Goal: Information Seeking & Learning: Learn about a topic

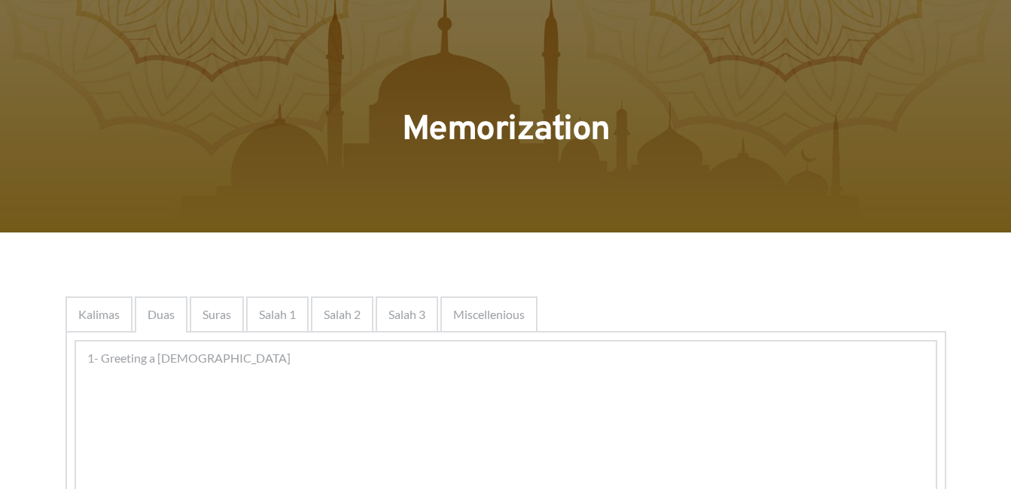
scroll to position [30, 0]
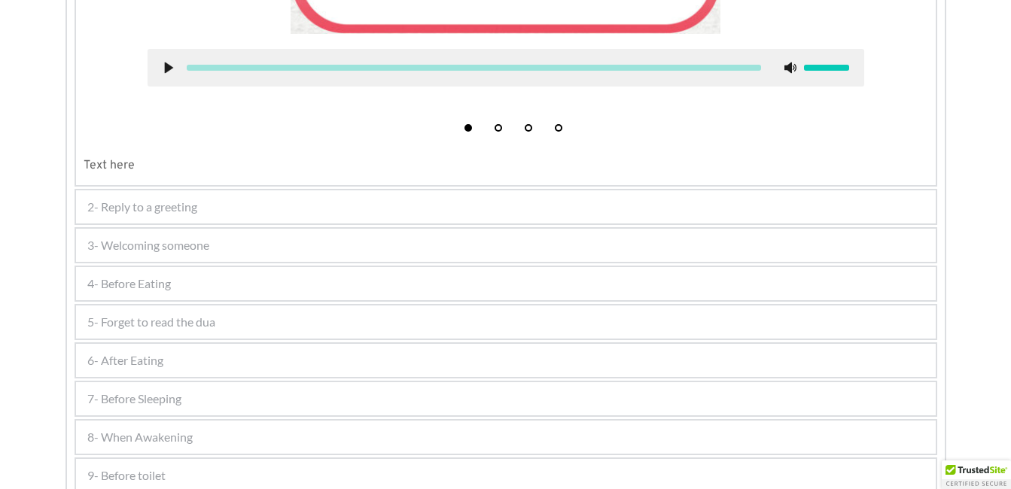
scroll to position [722, 0]
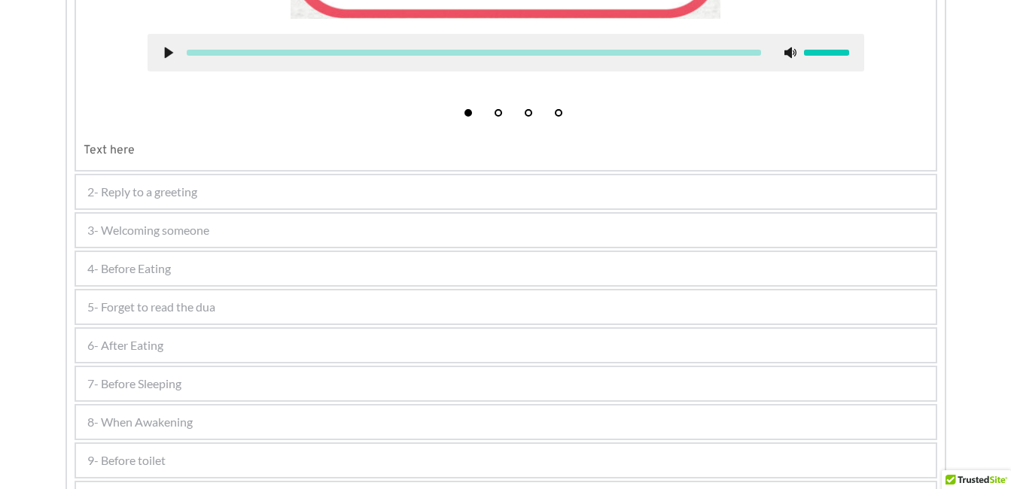
click at [577, 225] on div "3- Welcoming someone" at bounding box center [505, 230] width 859 height 33
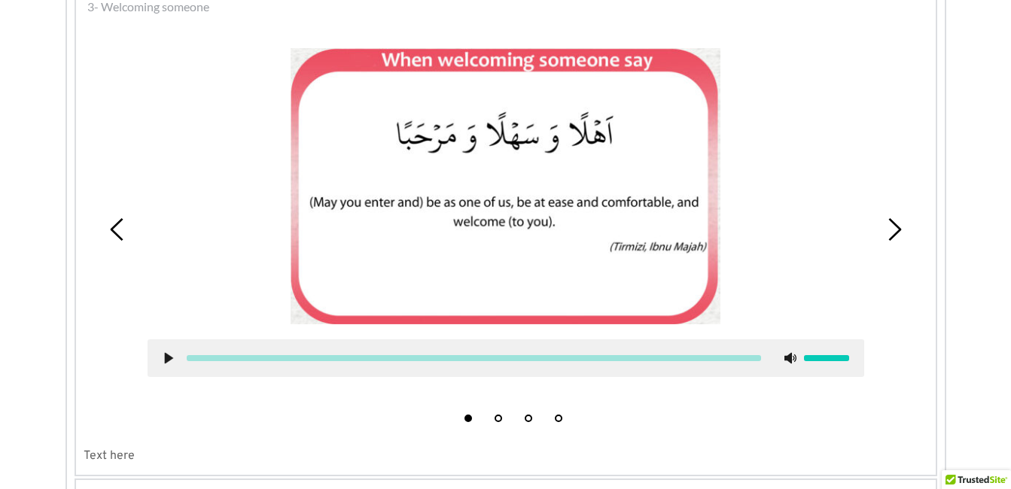
scroll to position [443, 0]
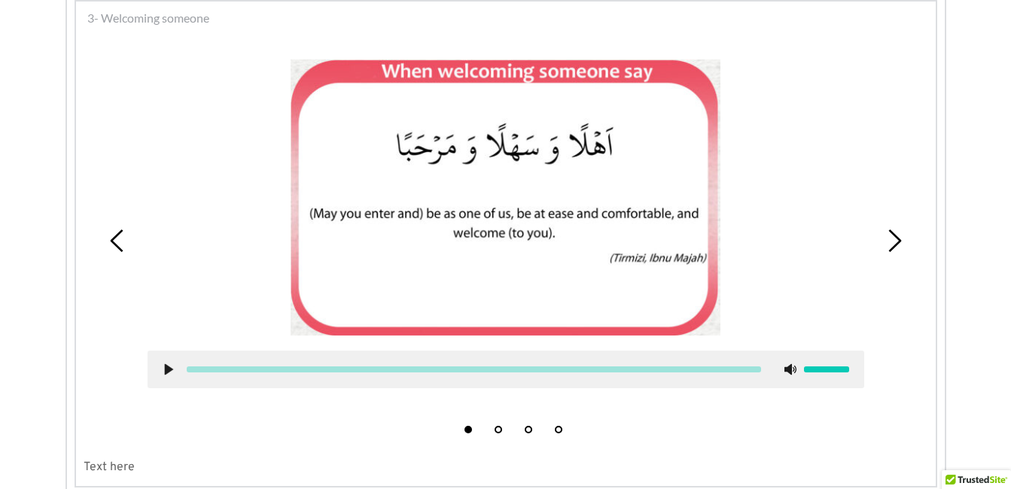
click at [884, 238] on icon at bounding box center [894, 241] width 23 height 23
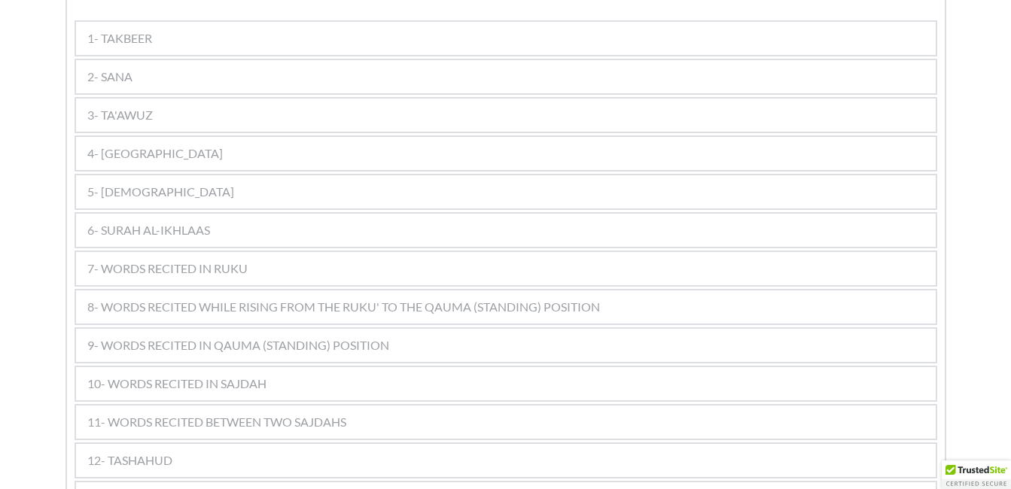
scroll to position [886, 0]
click at [185, 440] on div "12- TASHAHUD" at bounding box center [505, 456] width 859 height 33
click at [332, 449] on div "12- TASHAHUD" at bounding box center [505, 456] width 859 height 33
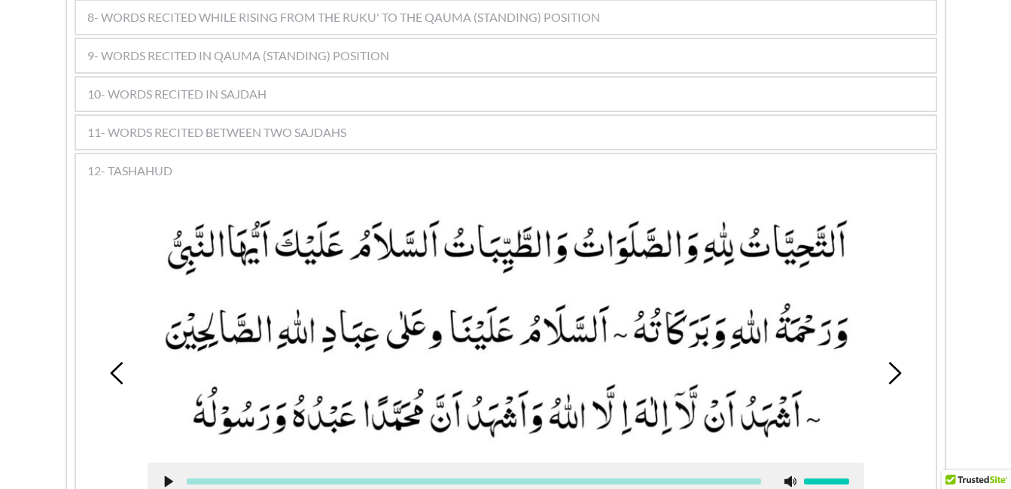
scroll to position [1247, 0]
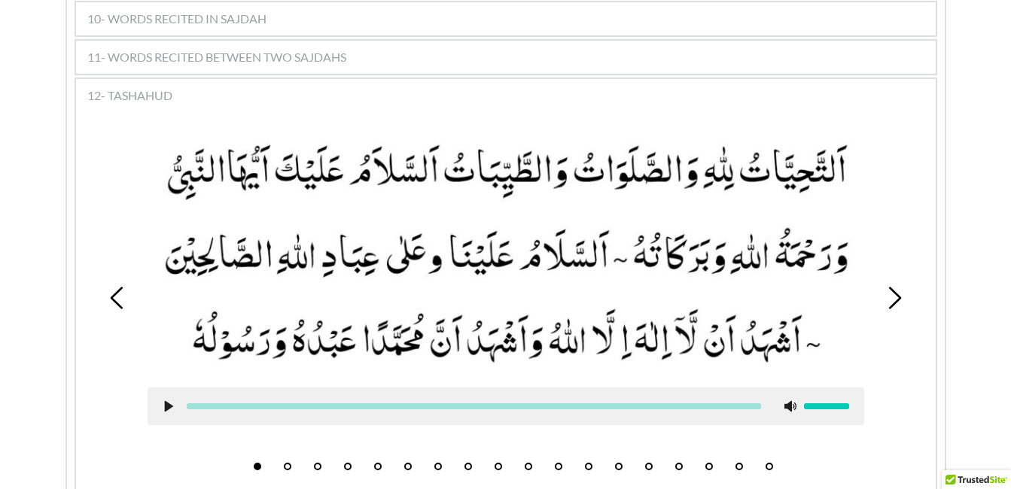
click at [285, 455] on li "2" at bounding box center [287, 462] width 15 height 15
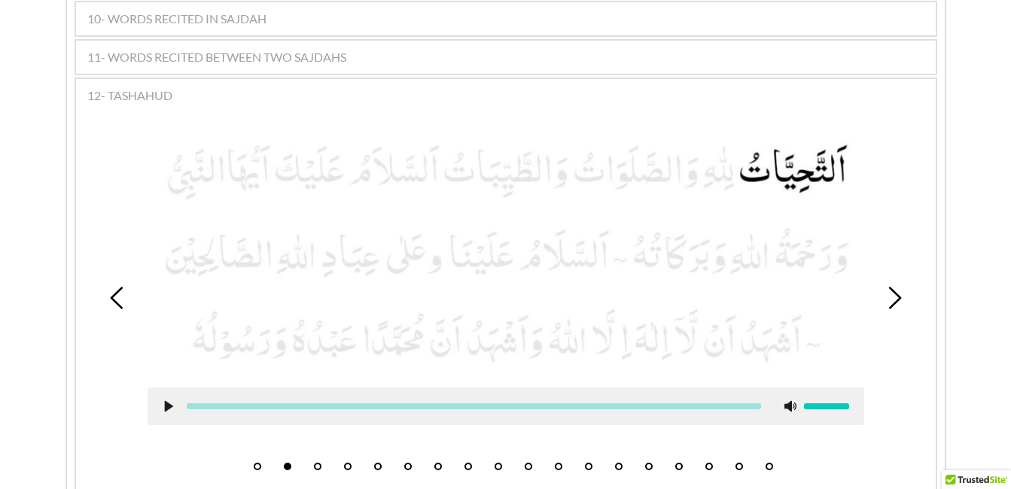
click at [313, 455] on li "3" at bounding box center [317, 462] width 15 height 15
click at [166, 400] on use at bounding box center [168, 405] width 8 height 11
click at [175, 389] on div at bounding box center [506, 407] width 716 height 38
click at [170, 400] on use at bounding box center [168, 405] width 10 height 11
click at [349, 463] on button "4" at bounding box center [348, 467] width 8 height 8
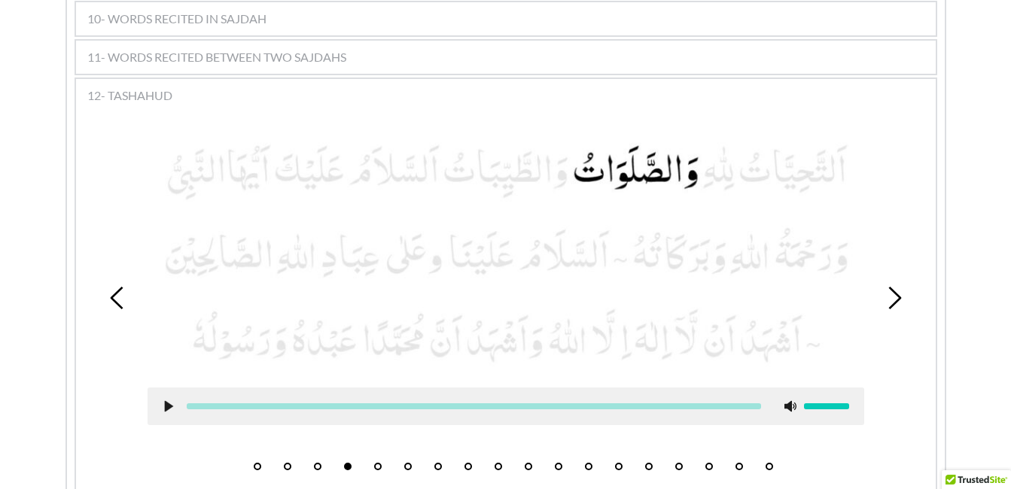
click at [164, 400] on icon at bounding box center [169, 406] width 12 height 12
click at [168, 400] on icon at bounding box center [169, 406] width 12 height 12
